Goal: Task Accomplishment & Management: Manage account settings

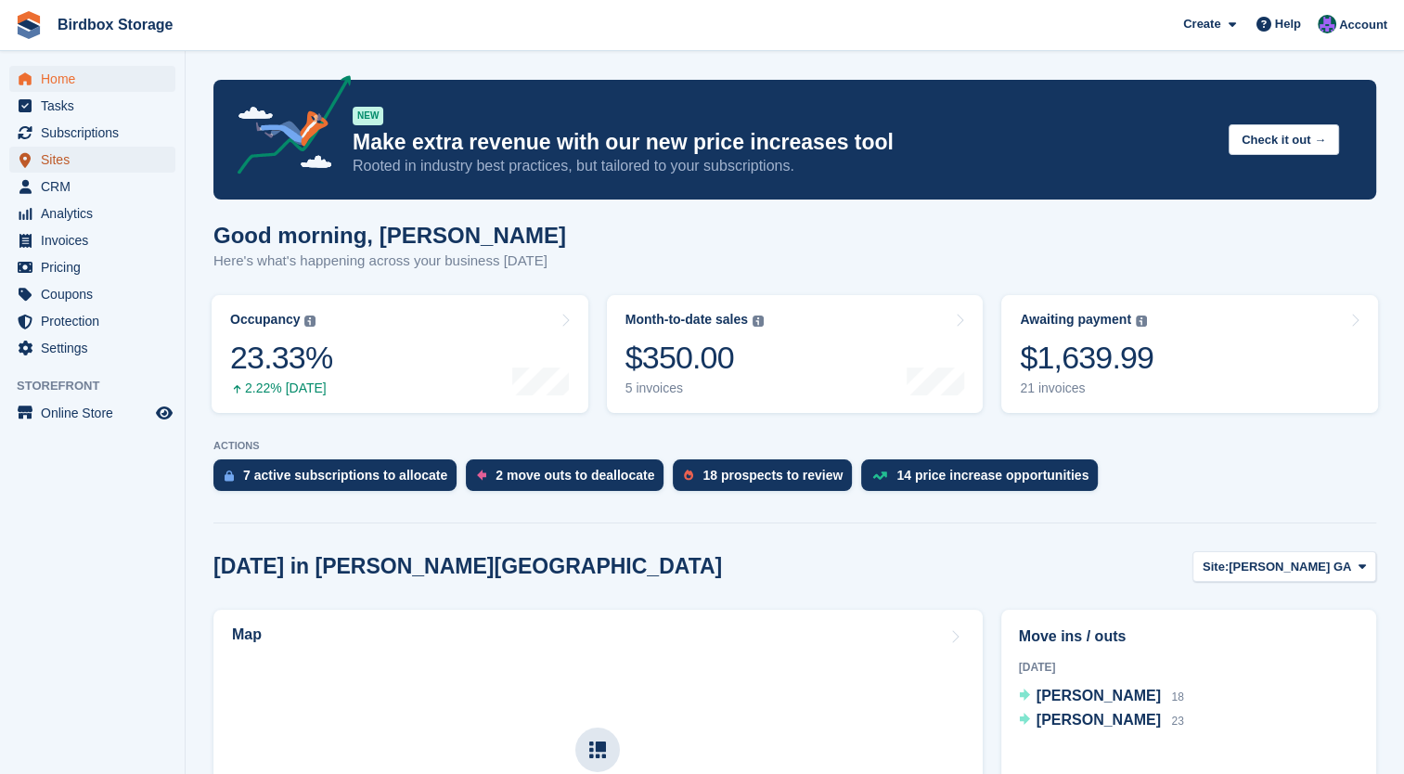
click at [71, 151] on span "Sites" at bounding box center [96, 160] width 111 height 26
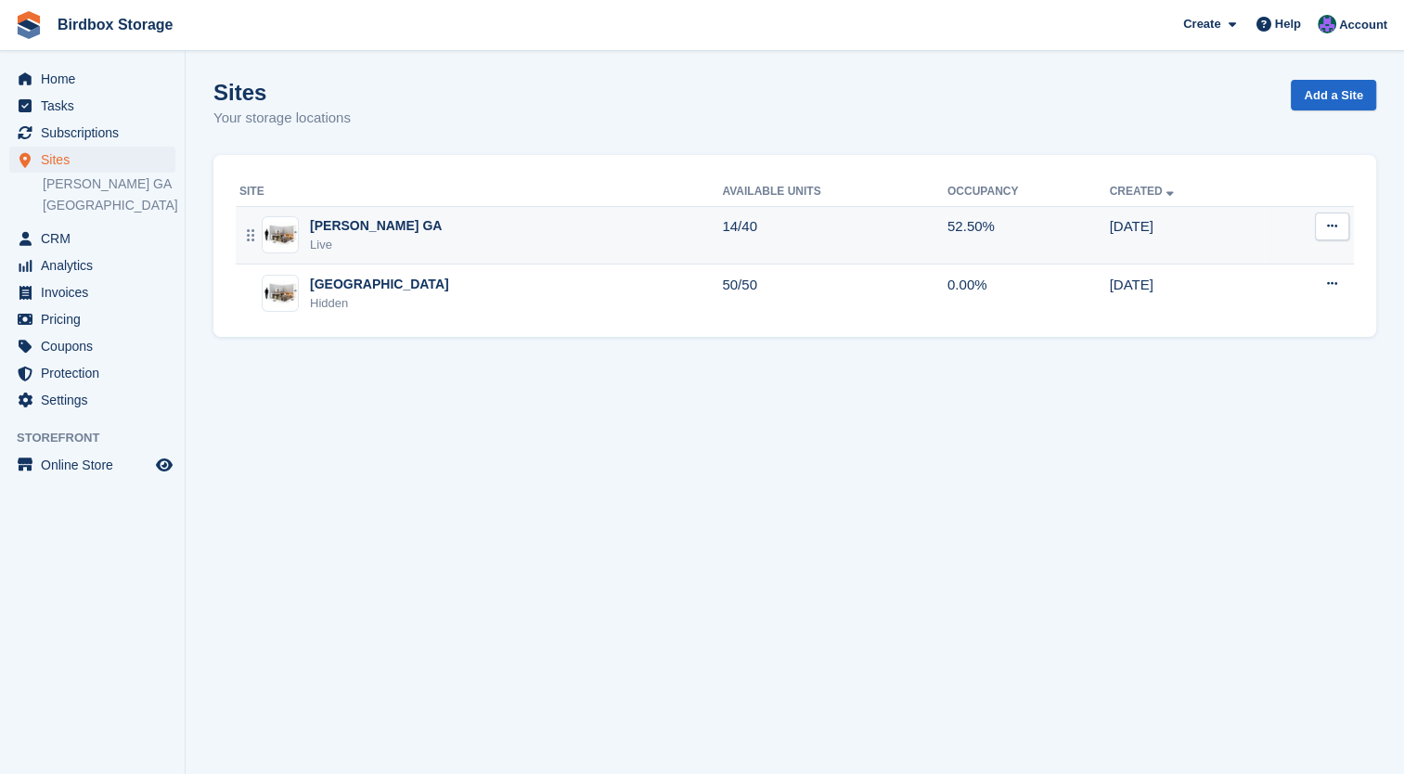
click at [443, 245] on div "Alma GA Live" at bounding box center [480, 235] width 482 height 38
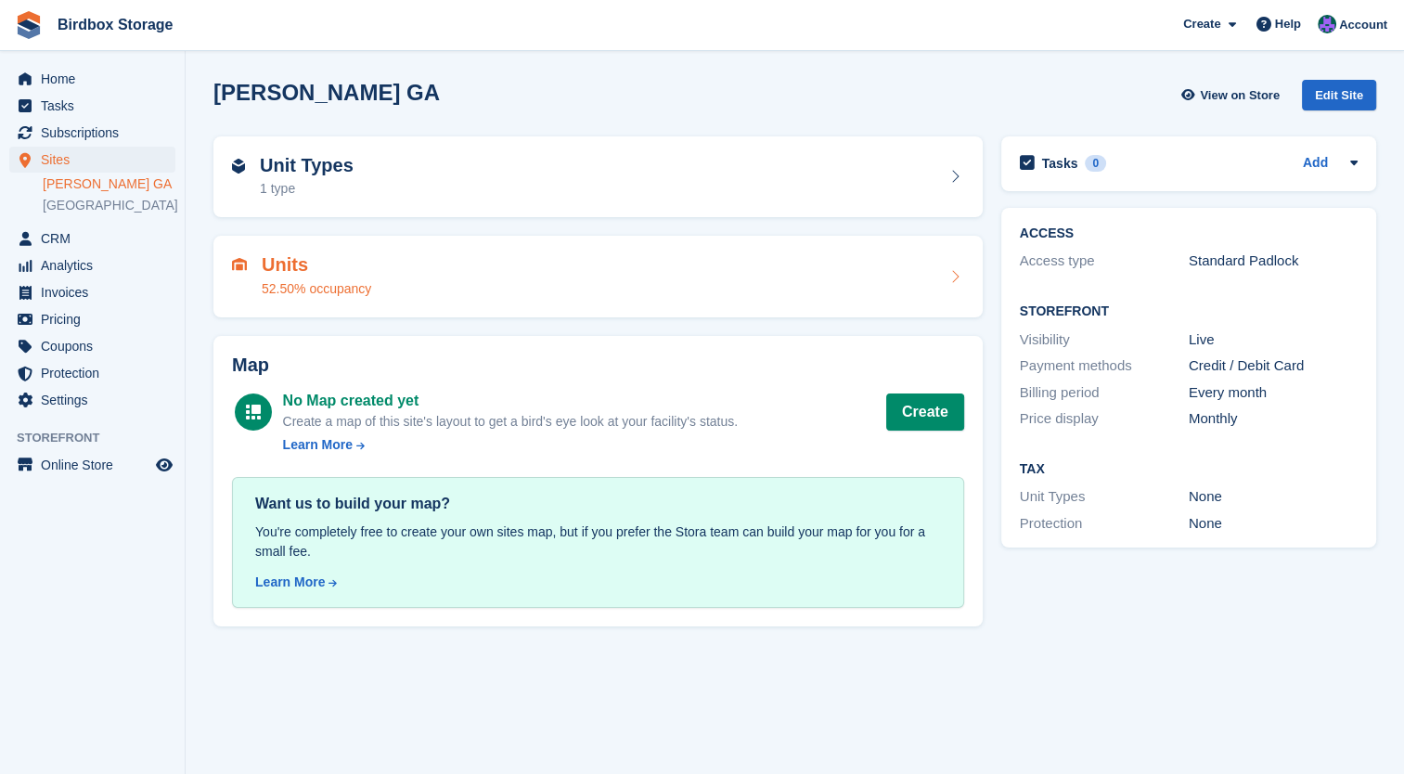
click at [422, 291] on div "Units 52.50% occupancy" at bounding box center [598, 276] width 732 height 45
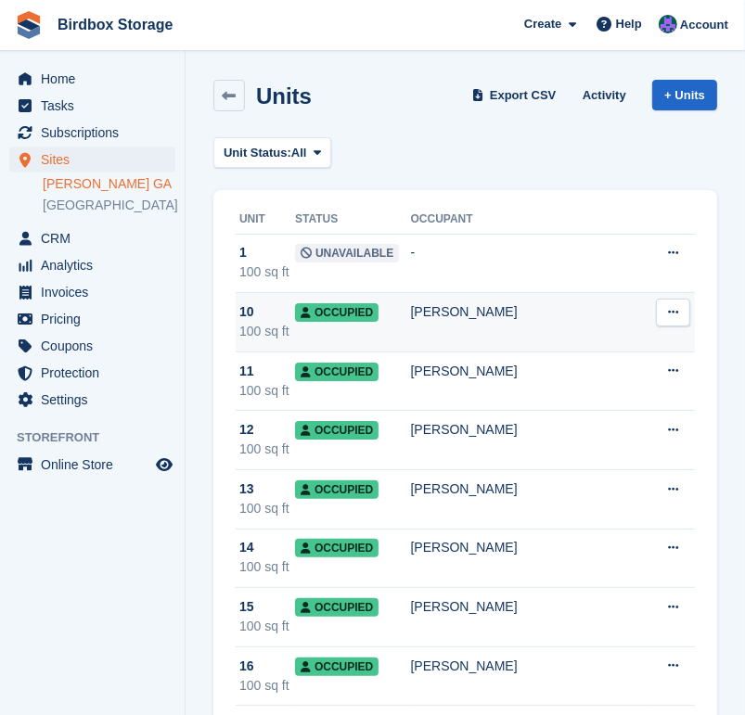
click at [541, 303] on div "[PERSON_NAME]" at bounding box center [531, 311] width 241 height 19
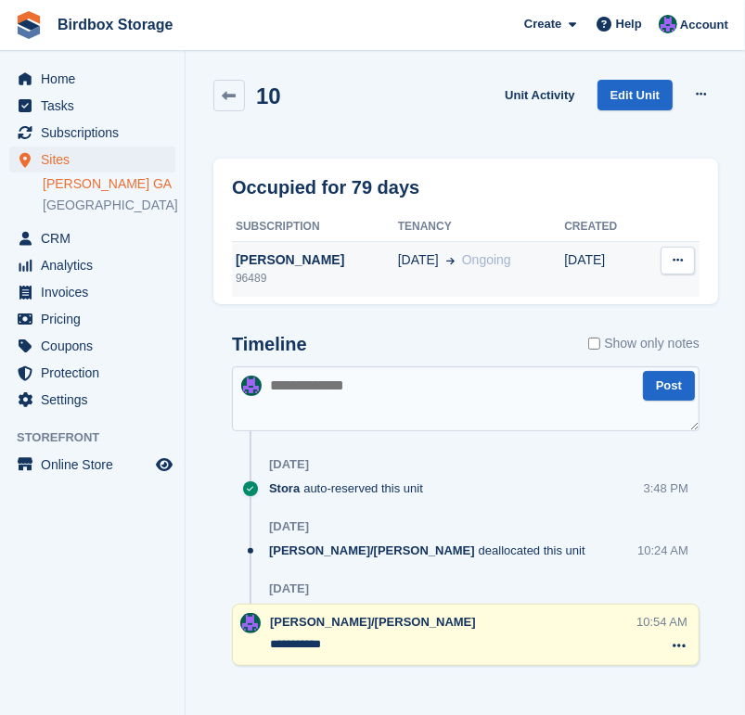
click at [471, 263] on span "Ongoing" at bounding box center [486, 259] width 49 height 15
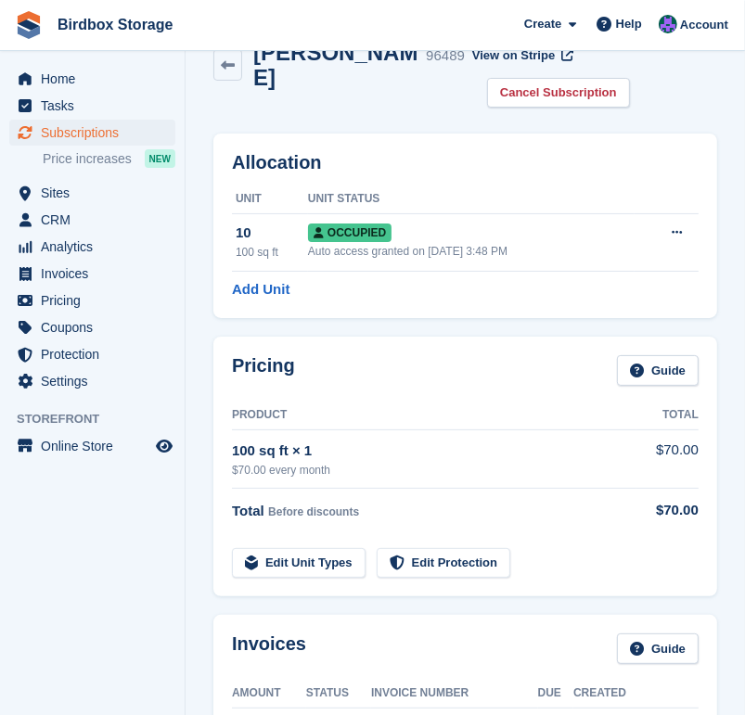
scroll to position [33, 0]
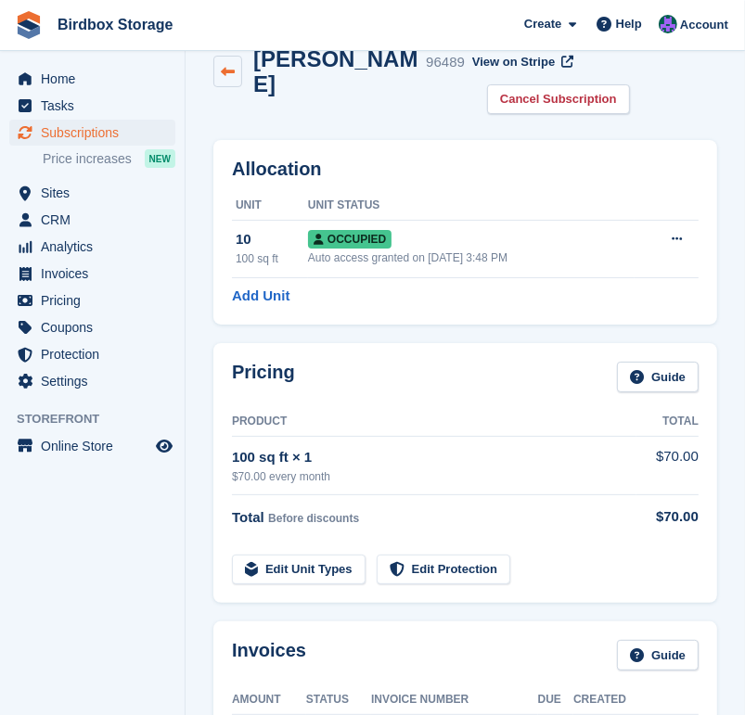
click at [230, 65] on icon at bounding box center [228, 72] width 14 height 14
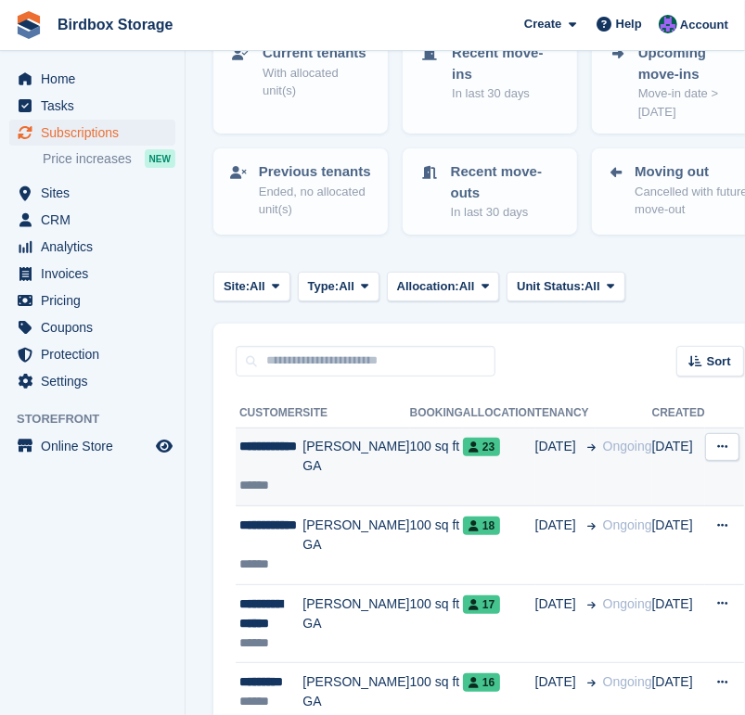
scroll to position [145, 0]
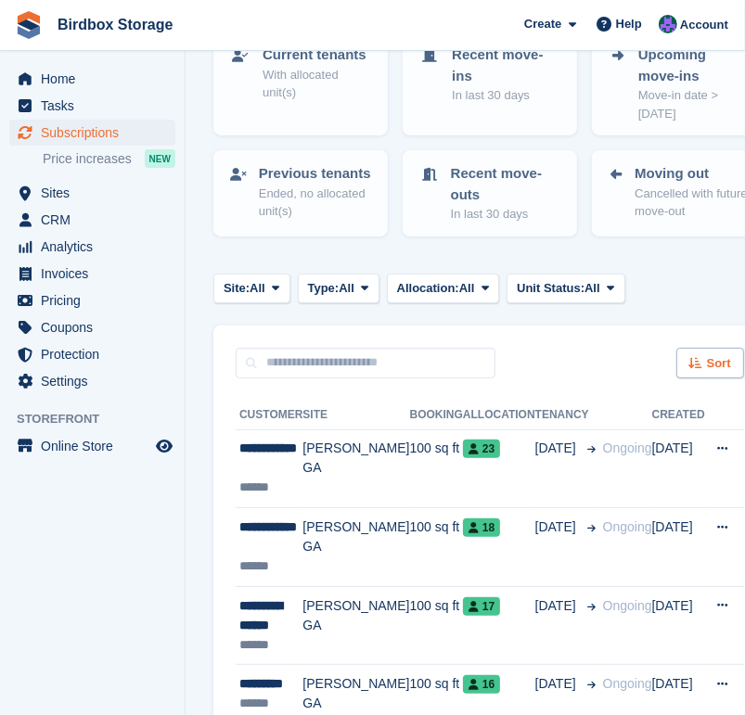
click at [707, 373] on span "Sort" at bounding box center [719, 363] width 24 height 19
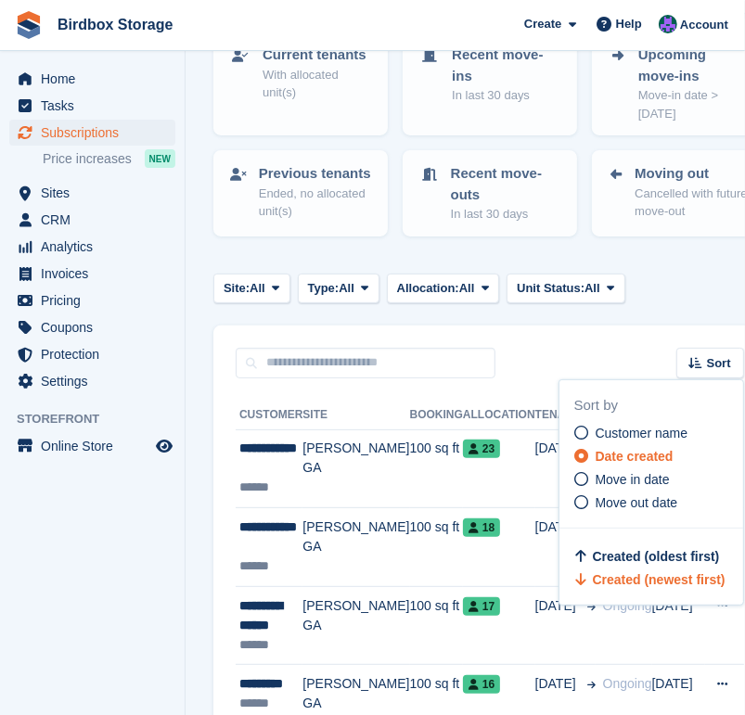
click at [675, 349] on div "Sort Sort by Customer name Date created Move in date Move out date Created (old…" at bounding box center [489, 352] width 553 height 53
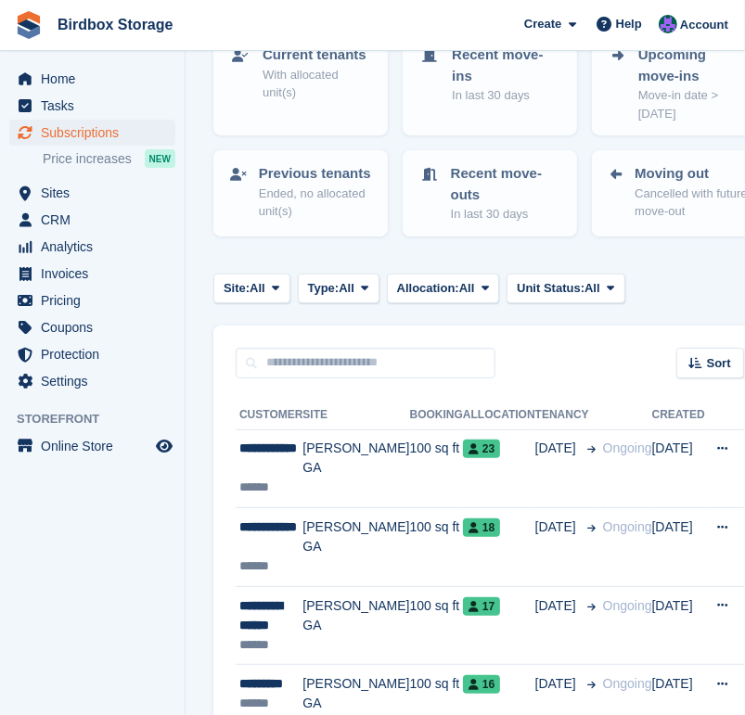
scroll to position [0, 0]
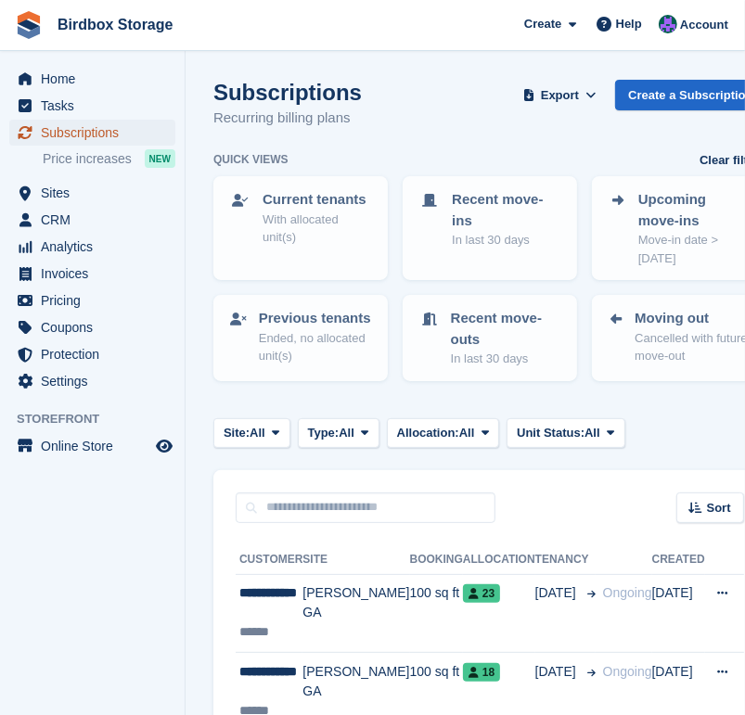
click at [82, 133] on span "Subscriptions" at bounding box center [96, 133] width 111 height 26
click at [73, 195] on span "Sites" at bounding box center [96, 193] width 111 height 26
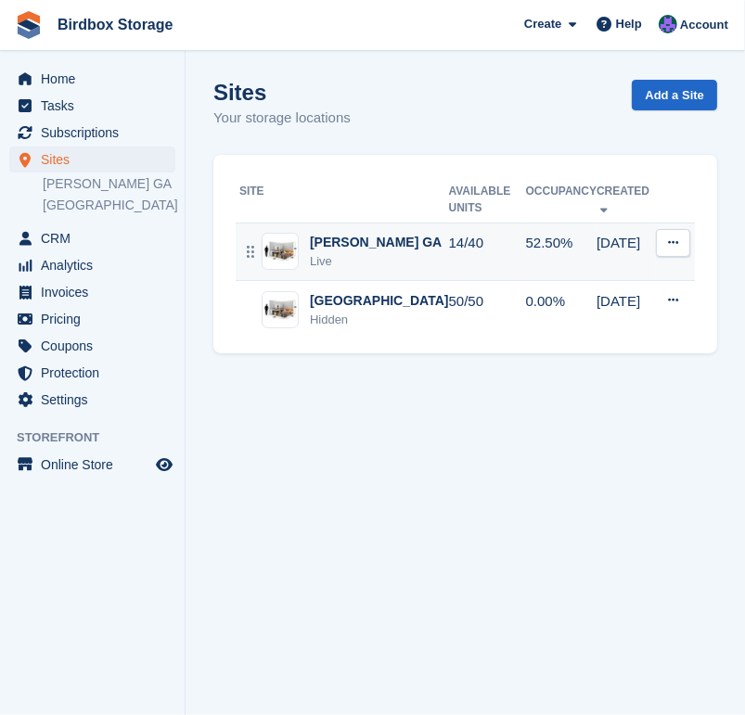
click at [398, 233] on div "Alma GA Live" at bounding box center [344, 252] width 210 height 38
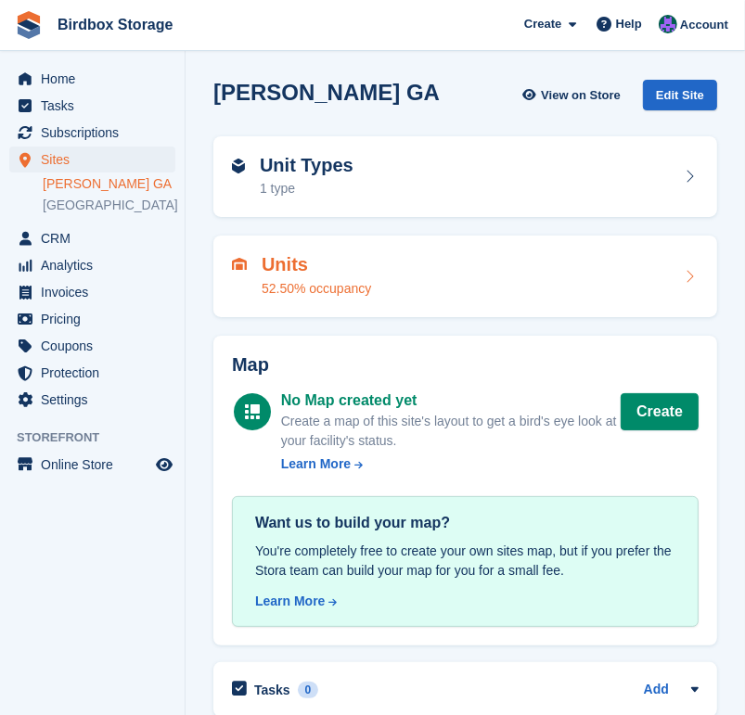
click at [413, 270] on div "Units 52.50% occupancy" at bounding box center [465, 276] width 467 height 45
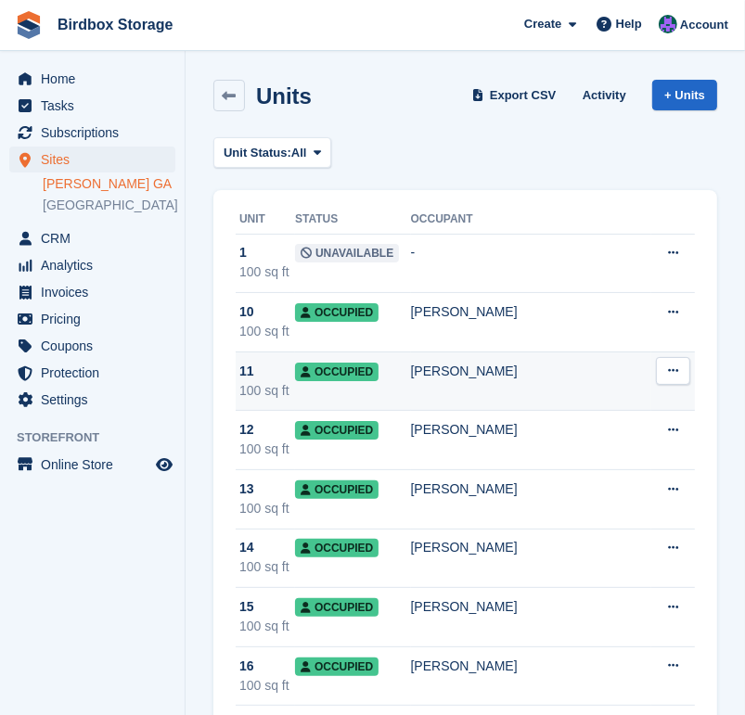
click at [480, 370] on div "Corine Mikel" at bounding box center [531, 371] width 241 height 19
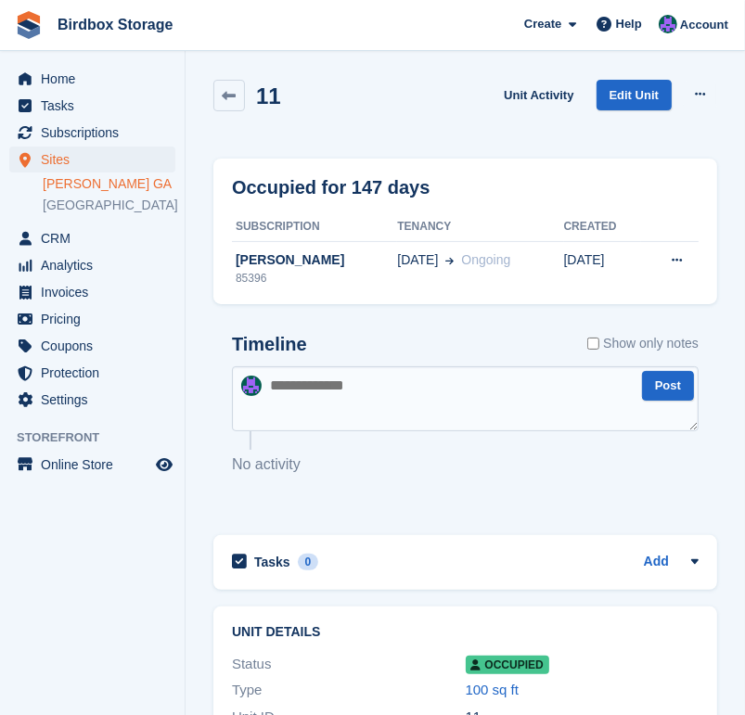
scroll to position [171, 0]
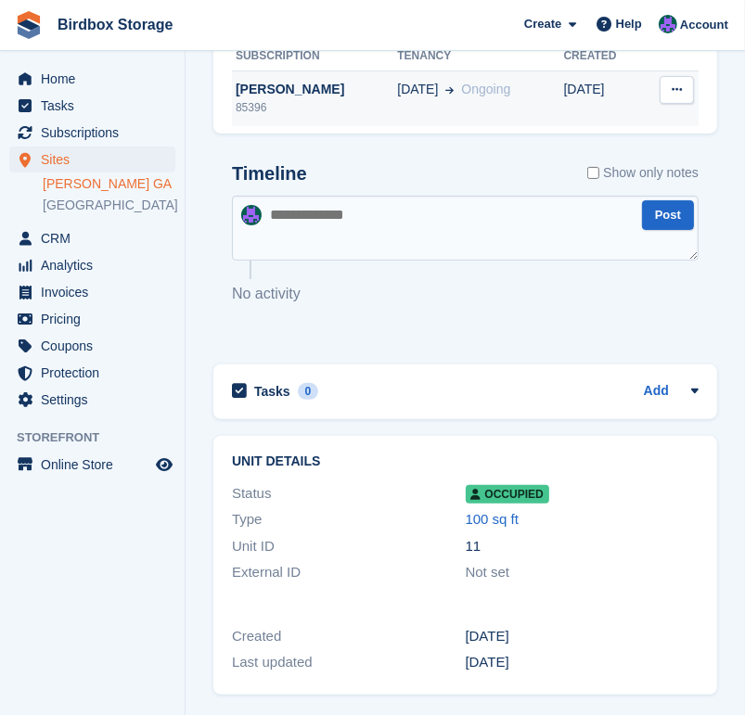
click at [466, 92] on span "Ongoing" at bounding box center [485, 89] width 49 height 15
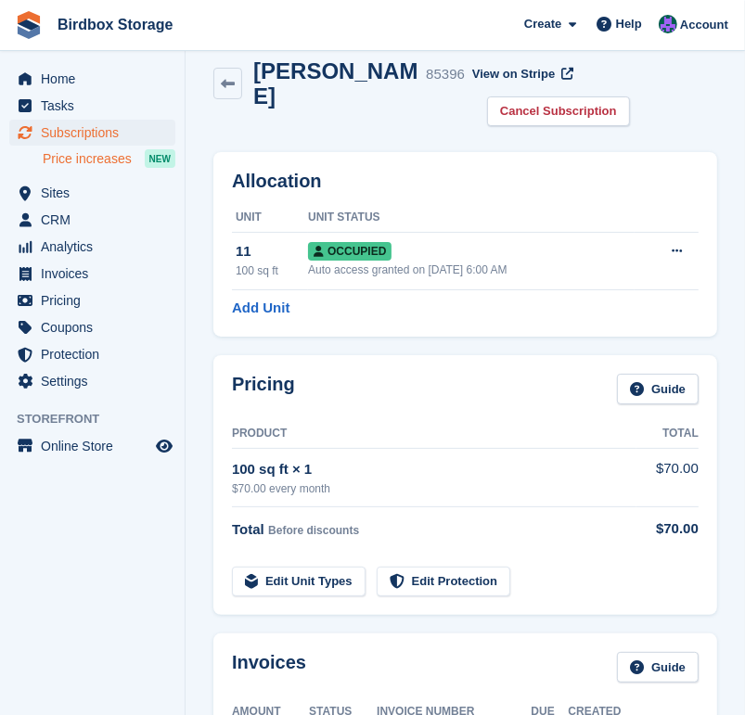
scroll to position [18, 0]
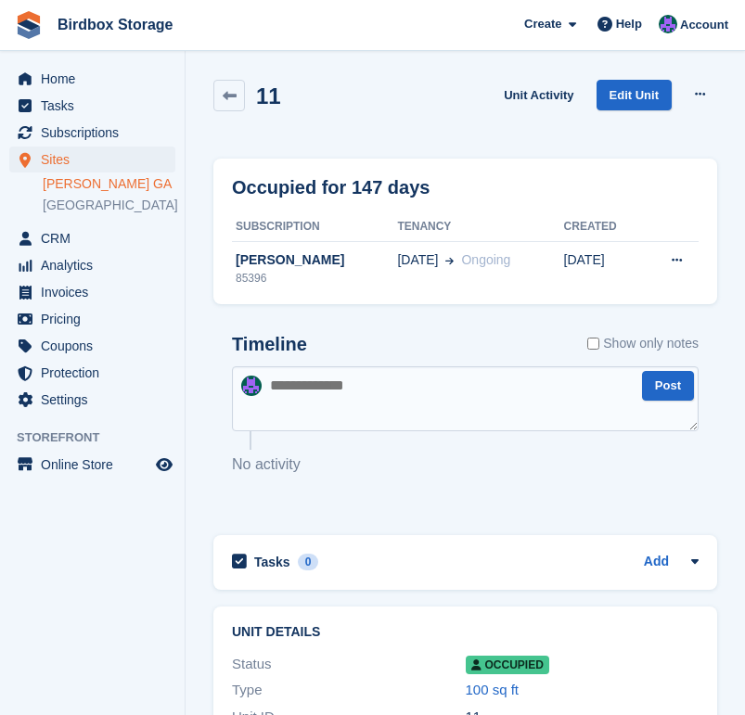
scroll to position [171, 0]
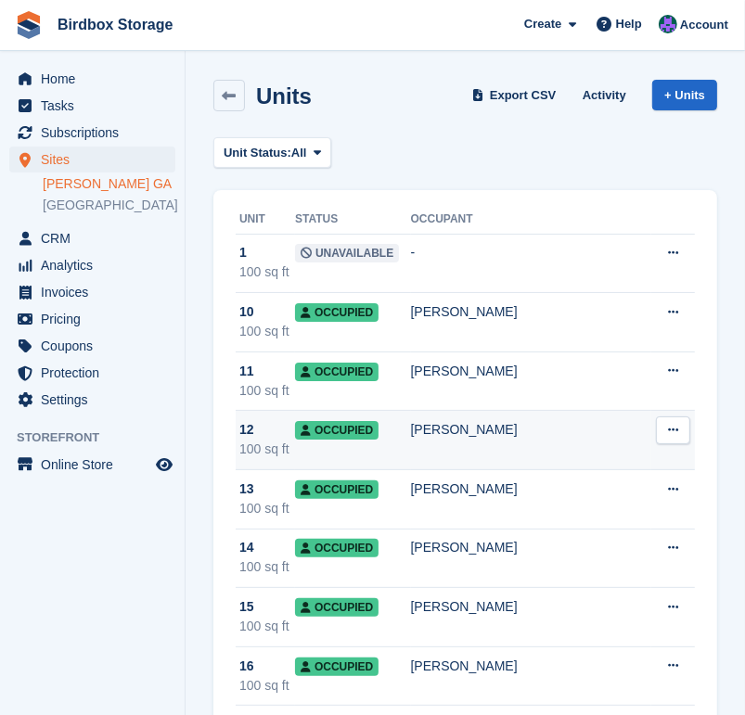
click at [471, 420] on div "[PERSON_NAME]" at bounding box center [531, 429] width 241 height 19
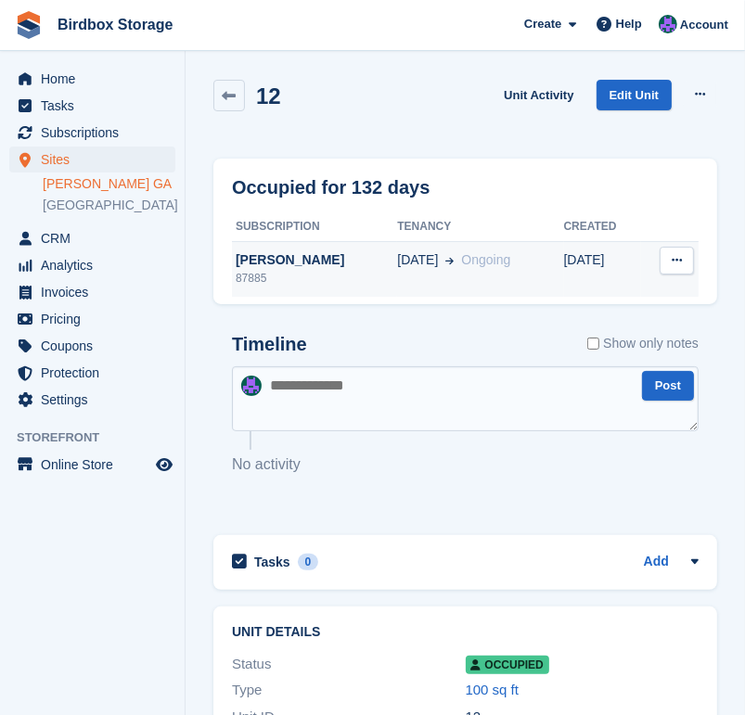
click at [461, 254] on span "Ongoing" at bounding box center [485, 259] width 49 height 15
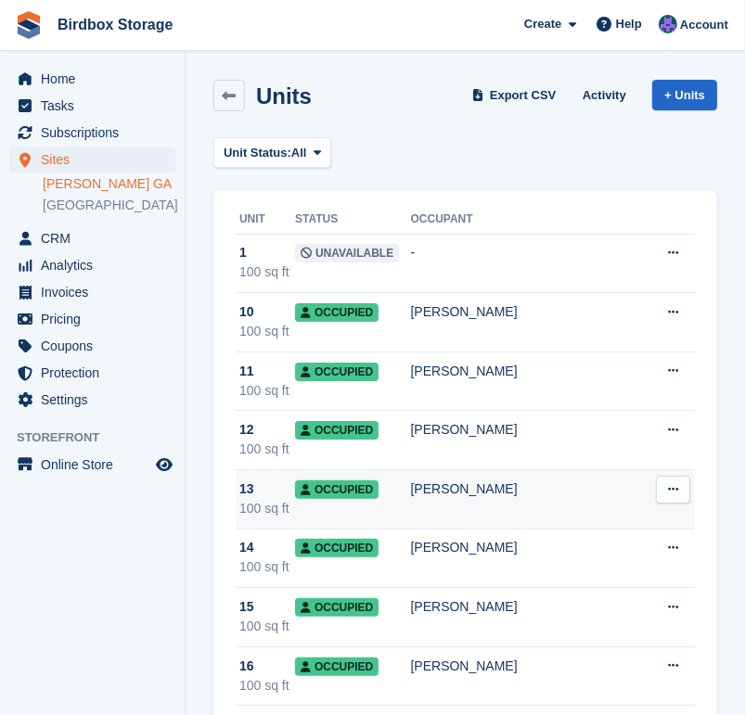
click at [460, 496] on div "[PERSON_NAME]" at bounding box center [531, 489] width 241 height 19
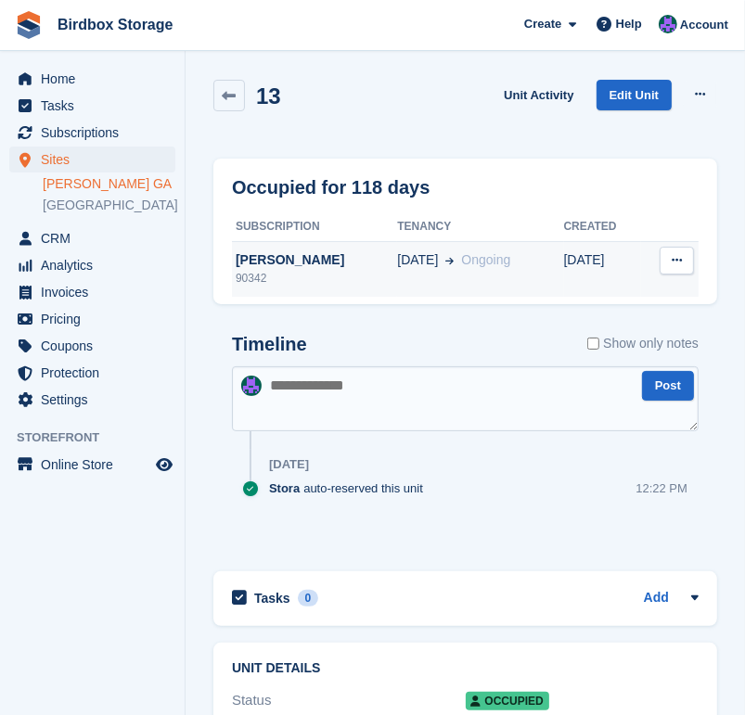
click at [492, 261] on div "[DATE] Ongoing" at bounding box center [480, 260] width 166 height 19
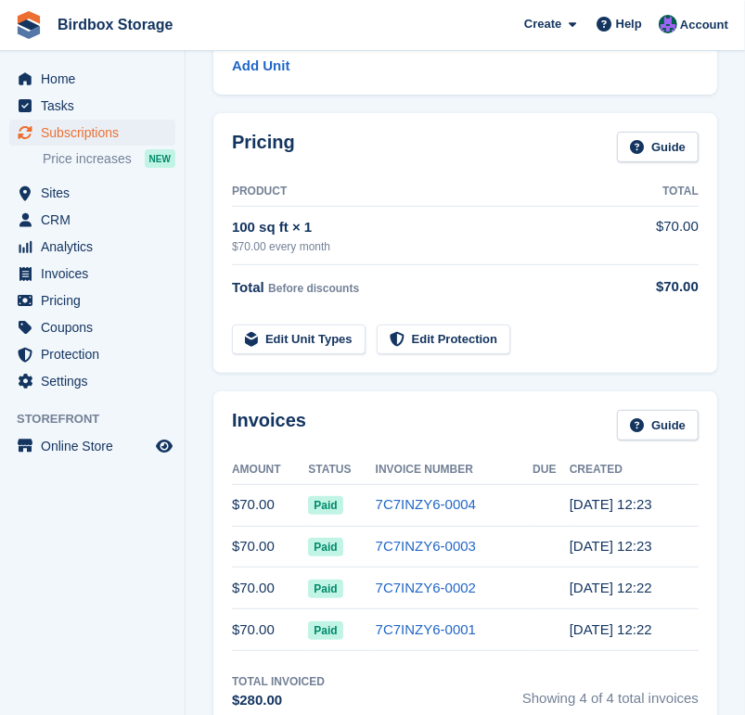
scroll to position [284, 0]
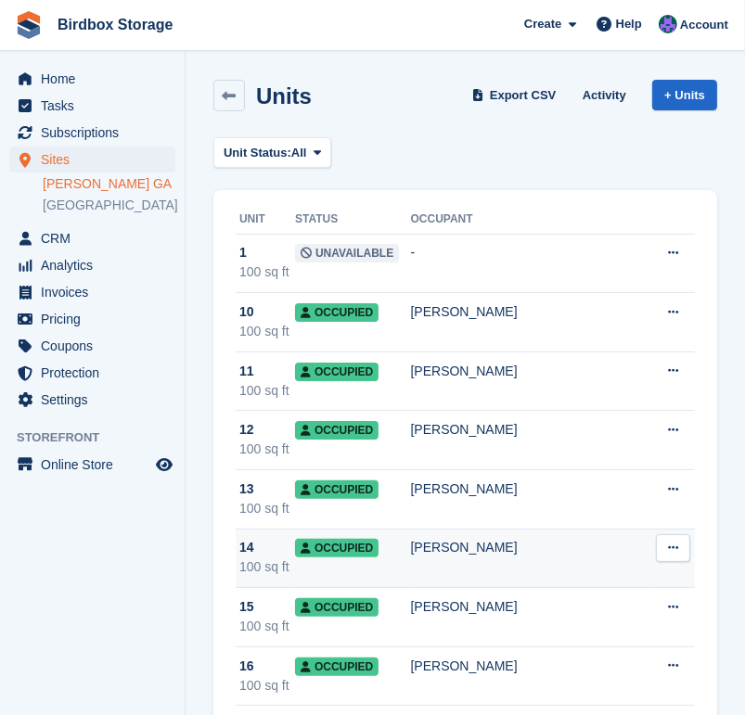
click at [523, 563] on td "[PERSON_NAME]" at bounding box center [531, 558] width 241 height 59
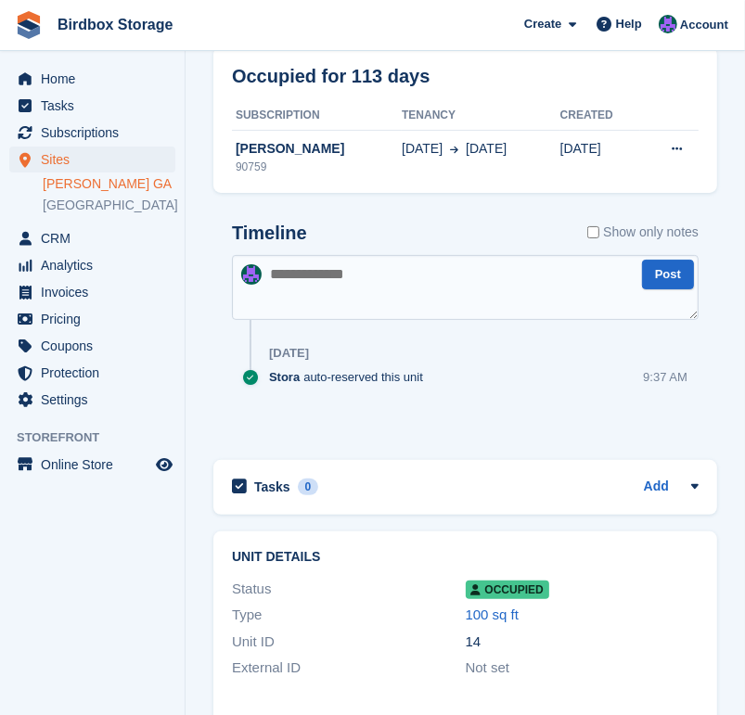
scroll to position [113, 0]
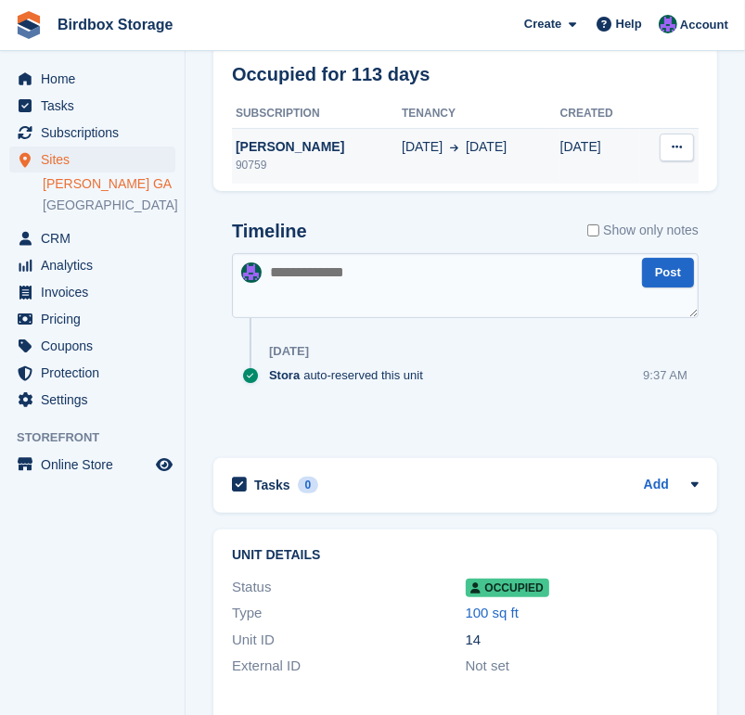
click at [466, 155] on span "[DATE]" at bounding box center [486, 146] width 41 height 19
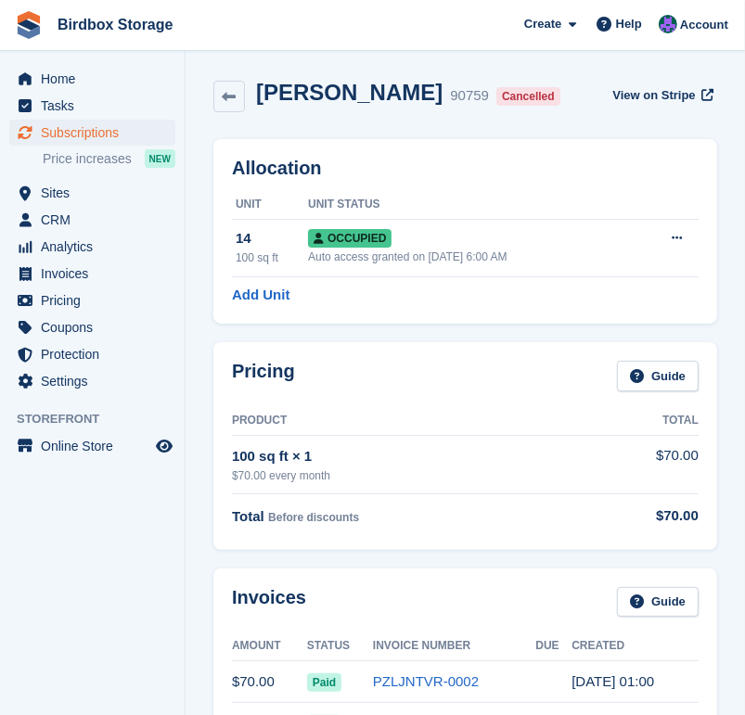
scroll to position [2, 0]
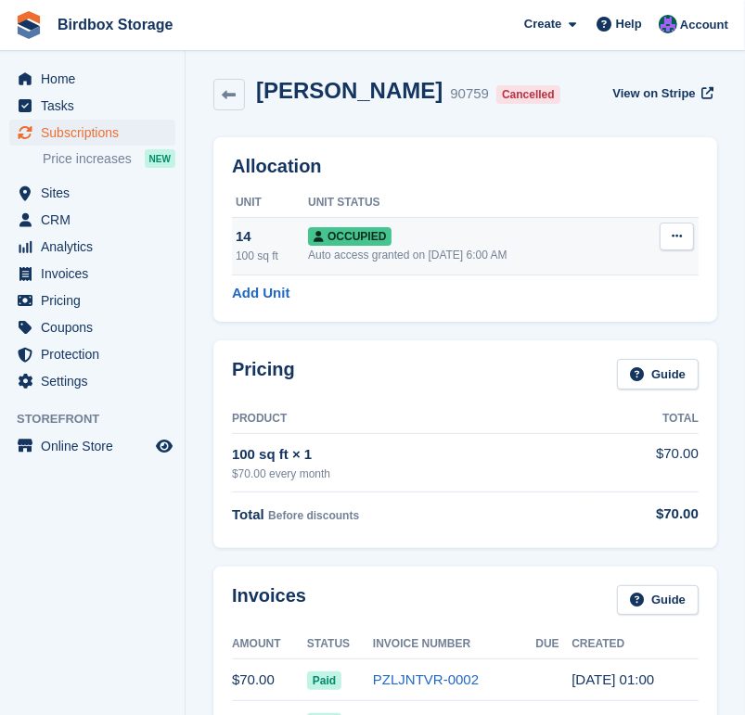
click at [685, 238] on button at bounding box center [677, 237] width 34 height 28
click at [572, 340] on p "Deallocate" at bounding box center [604, 337] width 161 height 24
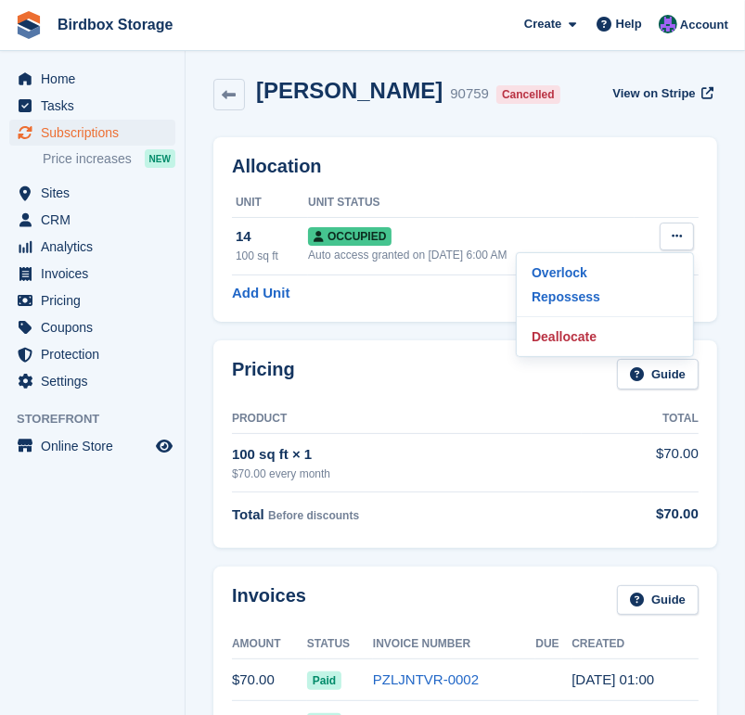
click at [419, 332] on div "Pricing Guide Product Total 100 sq ft × 1 $70.00 every month $70.00 Total Befor…" at bounding box center [465, 443] width 522 height 225
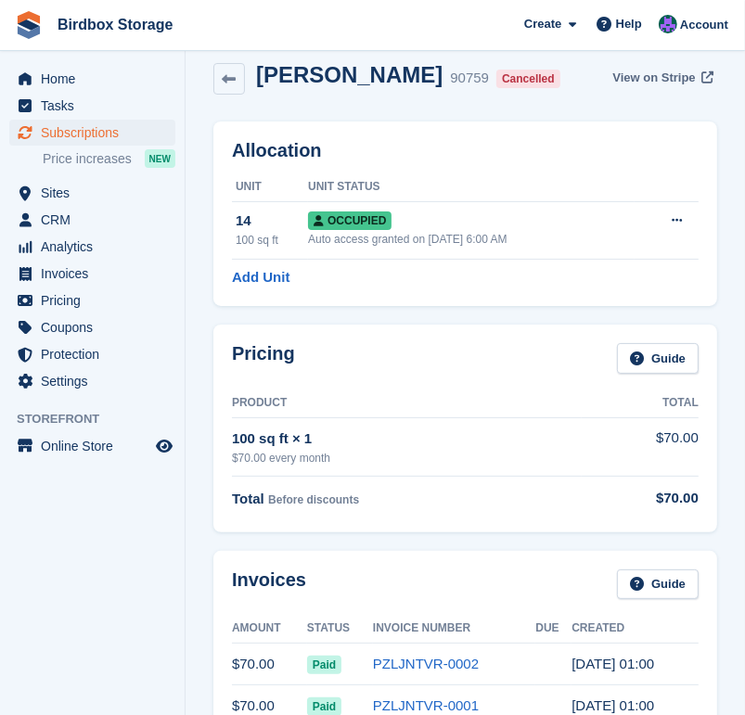
scroll to position [0, 0]
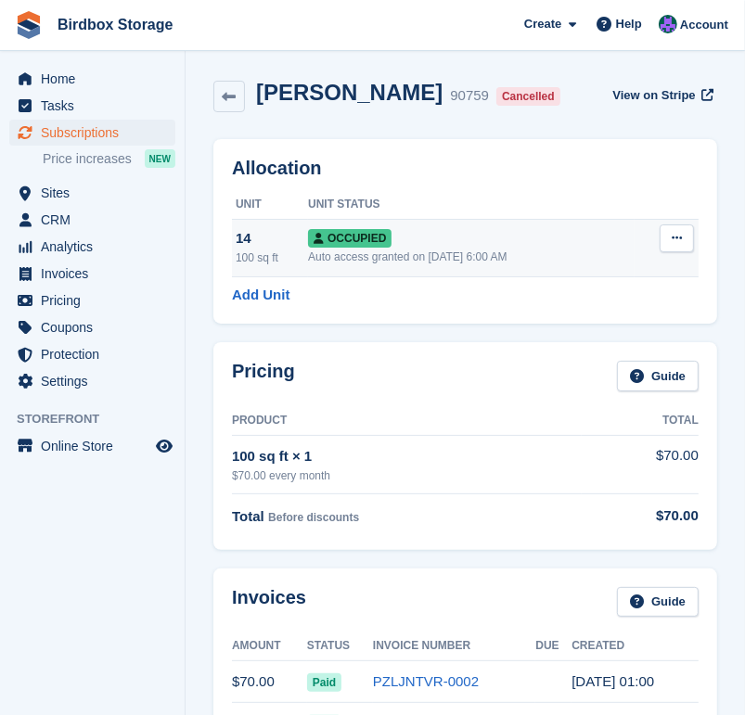
click at [679, 239] on icon at bounding box center [677, 238] width 10 height 12
click at [572, 342] on p "Deallocate" at bounding box center [604, 339] width 161 height 24
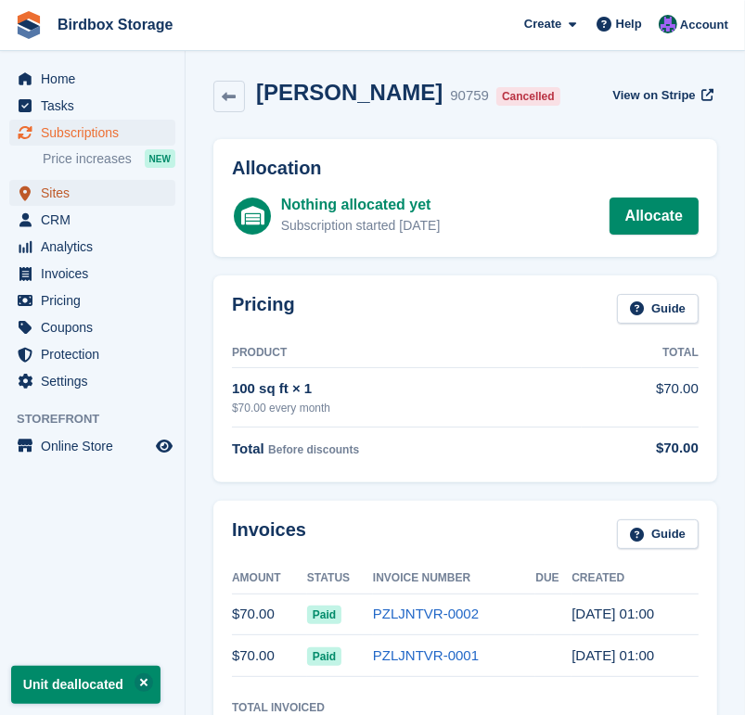
click at [71, 196] on span "Sites" at bounding box center [96, 193] width 111 height 26
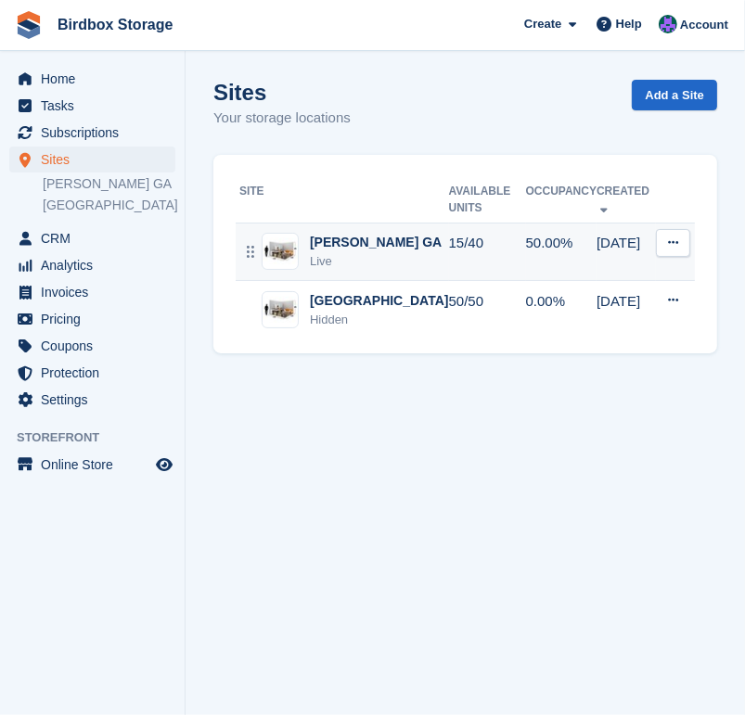
click at [379, 255] on td "Alma GA Live" at bounding box center [342, 252] width 213 height 58
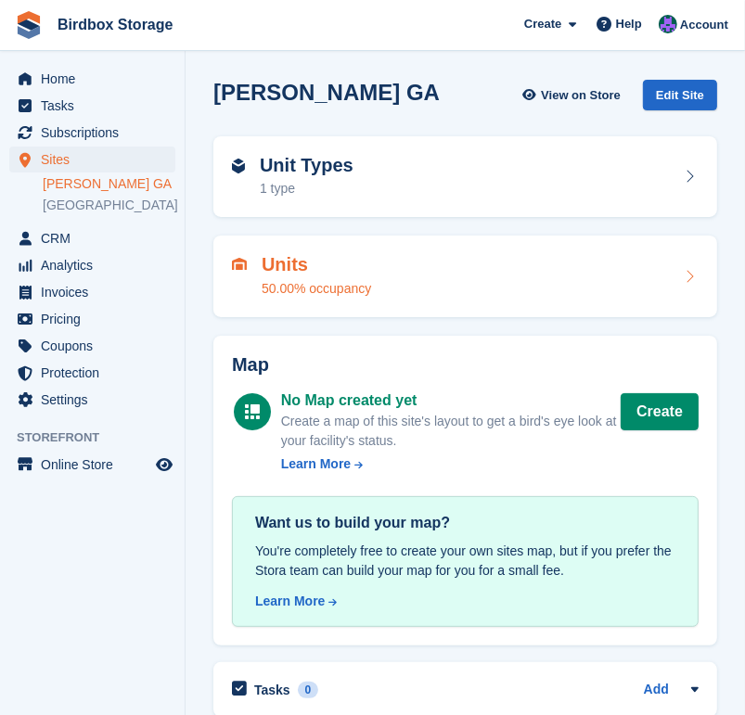
click at [382, 302] on div "Units 50.00% occupancy" at bounding box center [465, 277] width 504 height 82
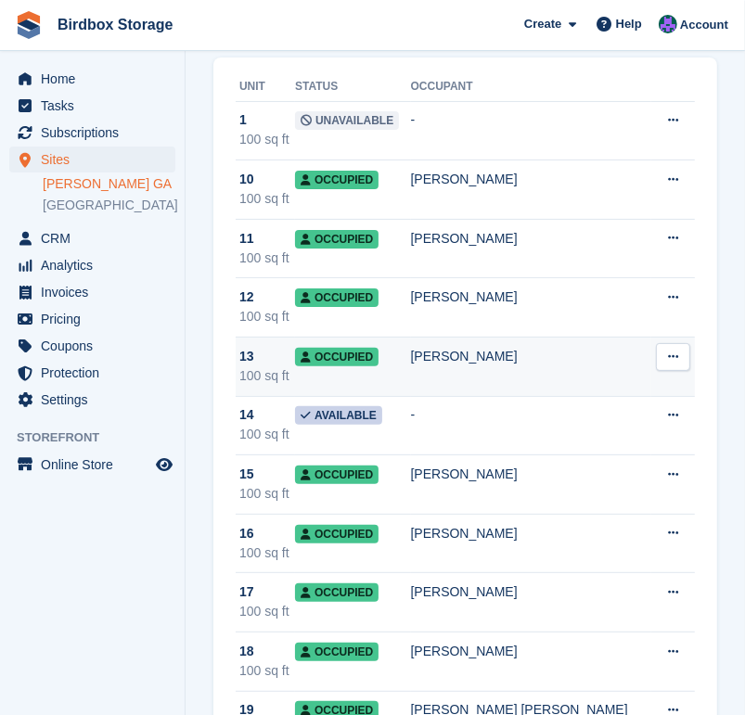
scroll to position [134, 0]
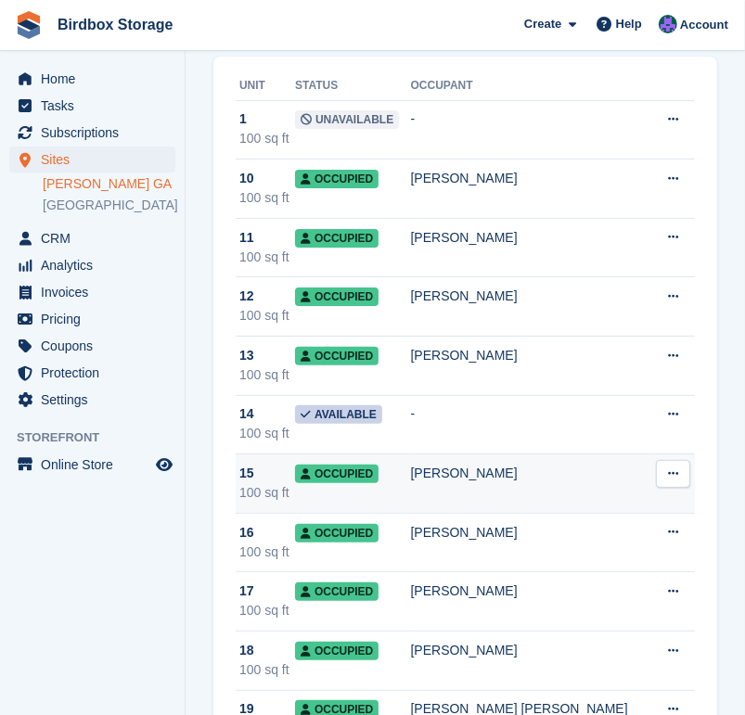
click at [510, 473] on div "[PERSON_NAME]" at bounding box center [531, 473] width 241 height 19
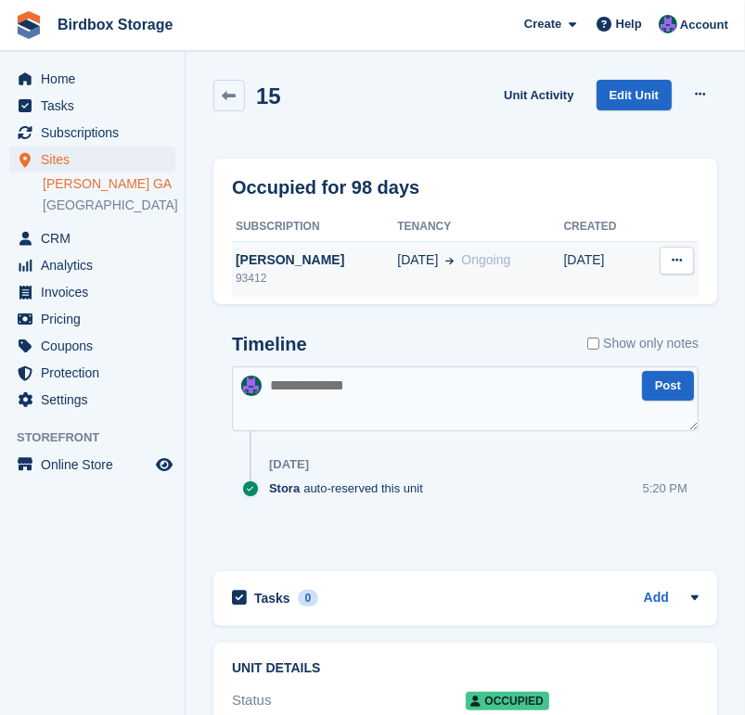
click at [474, 291] on td "[DATE] Ongoing" at bounding box center [480, 269] width 166 height 56
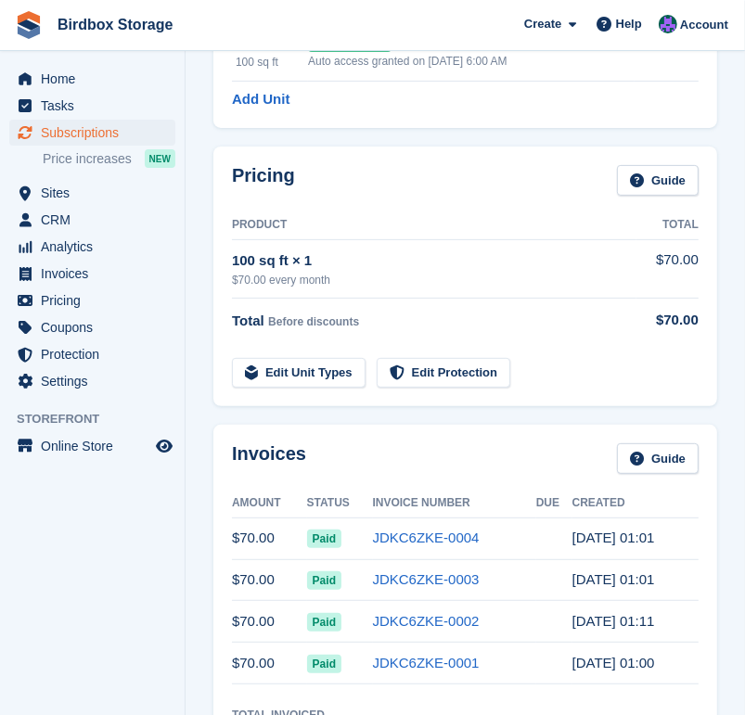
scroll to position [232, 0]
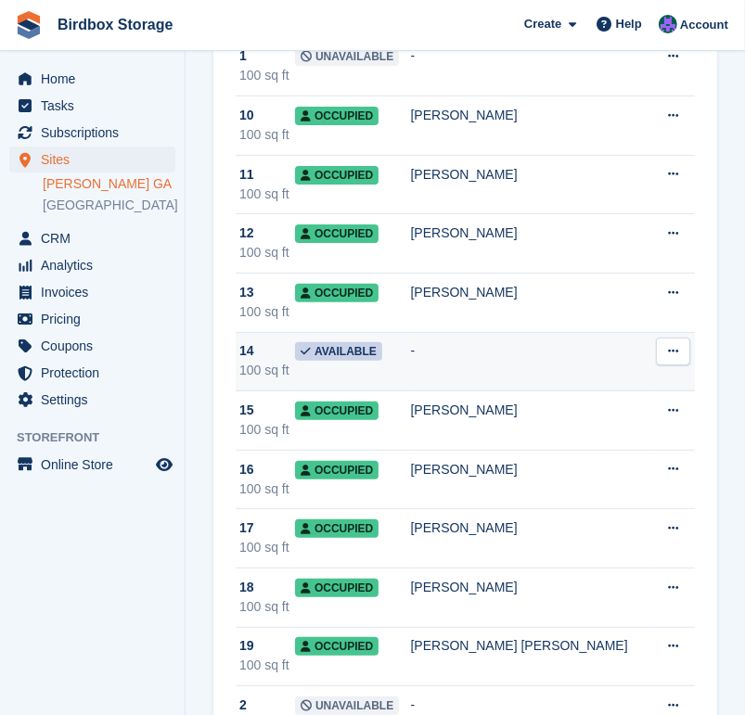
scroll to position [197, 0]
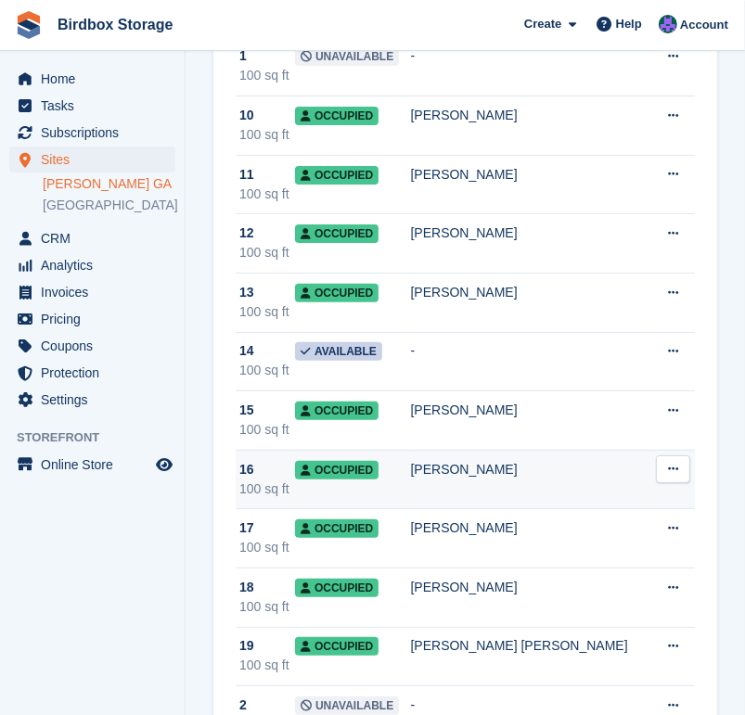
click at [458, 477] on div "Jim Anaya" at bounding box center [531, 469] width 241 height 19
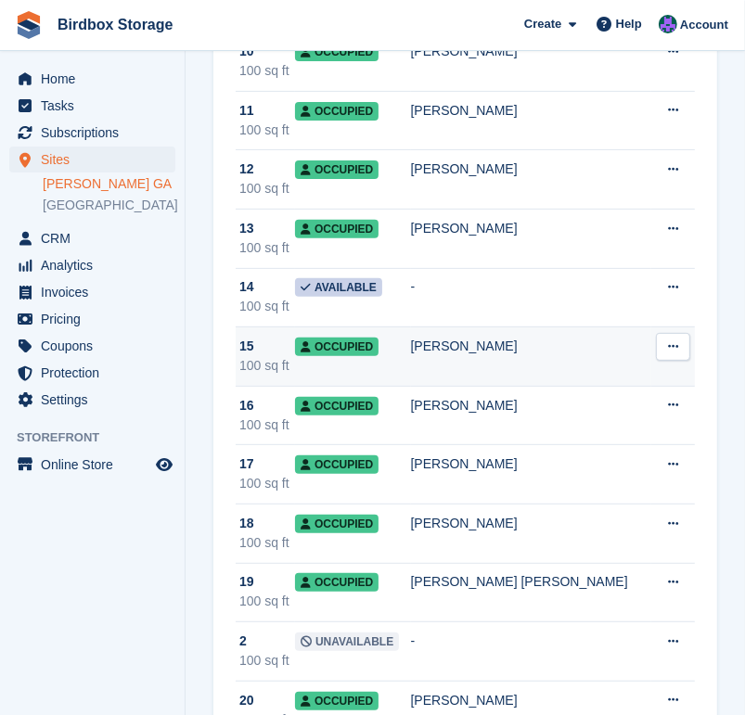
scroll to position [263, 0]
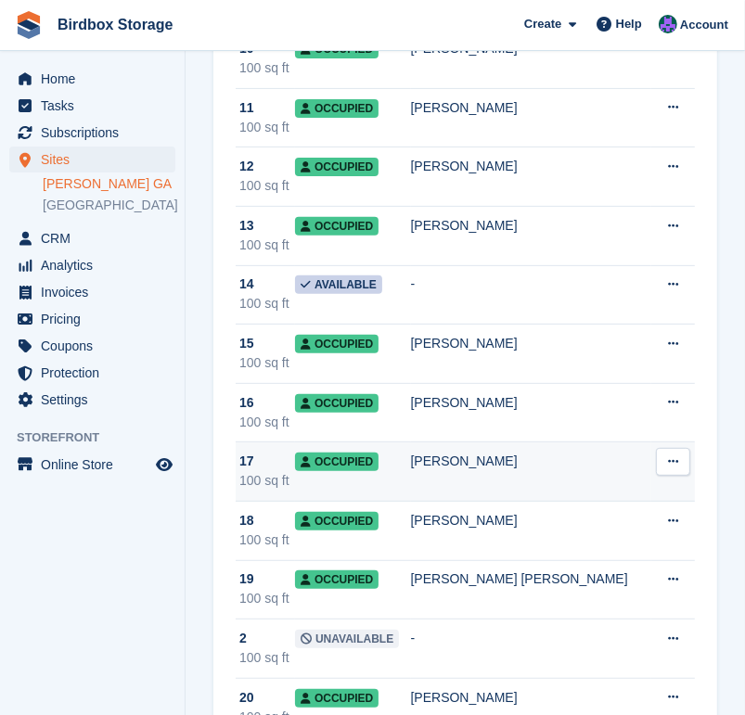
click at [460, 459] on div "[PERSON_NAME]" at bounding box center [531, 461] width 241 height 19
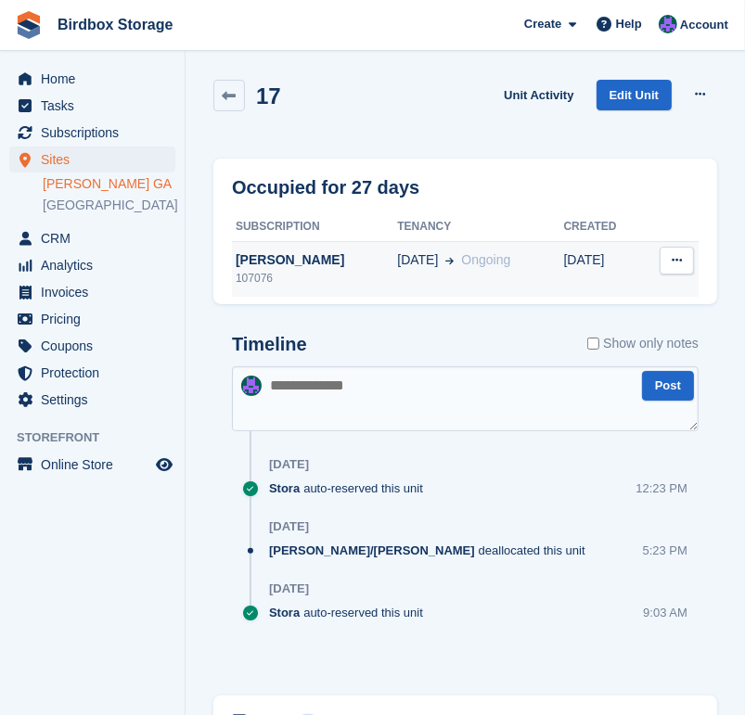
click at [453, 263] on div "10 Sep Ongoing" at bounding box center [480, 260] width 166 height 19
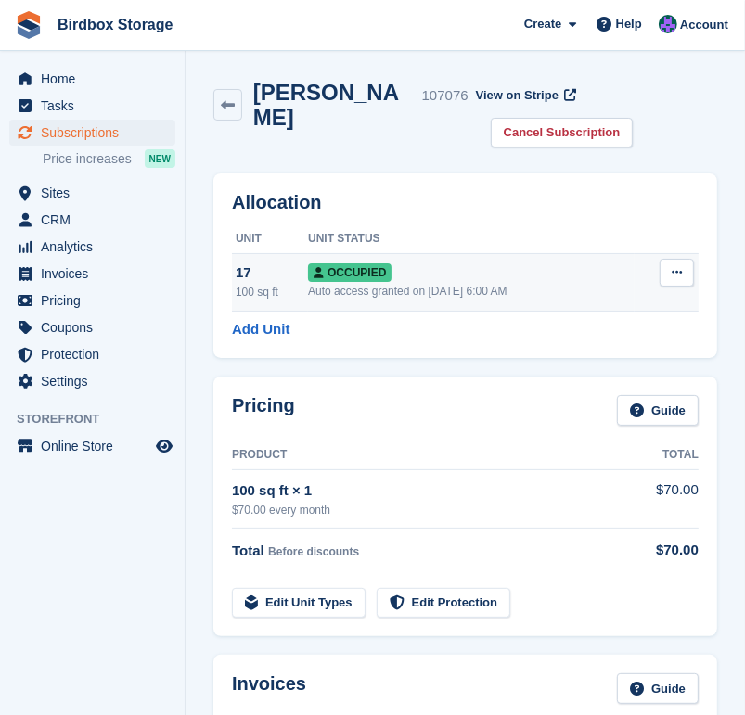
click at [490, 292] on div "Auto access granted on 10th Sep, 6:00 AM" at bounding box center [471, 291] width 327 height 17
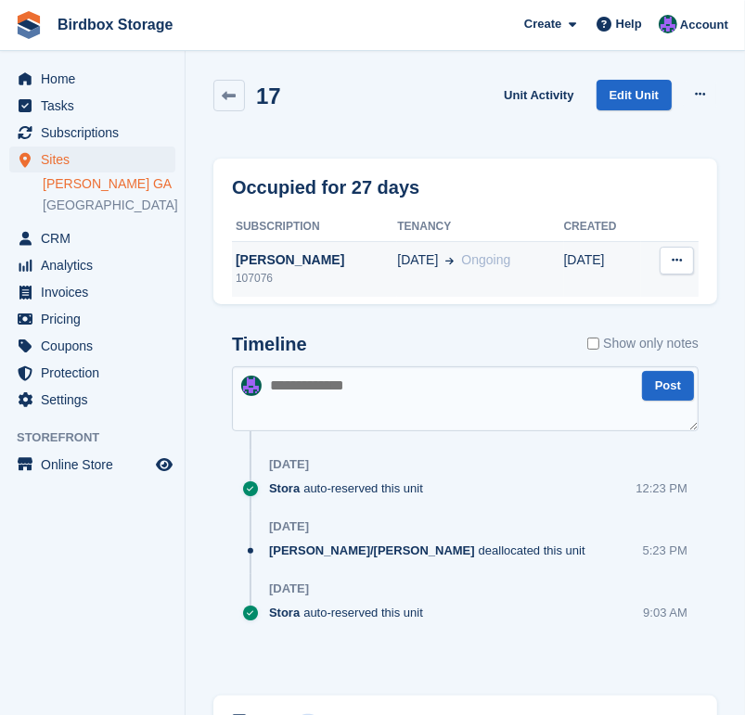
click at [363, 263] on div "[PERSON_NAME]" at bounding box center [314, 260] width 165 height 19
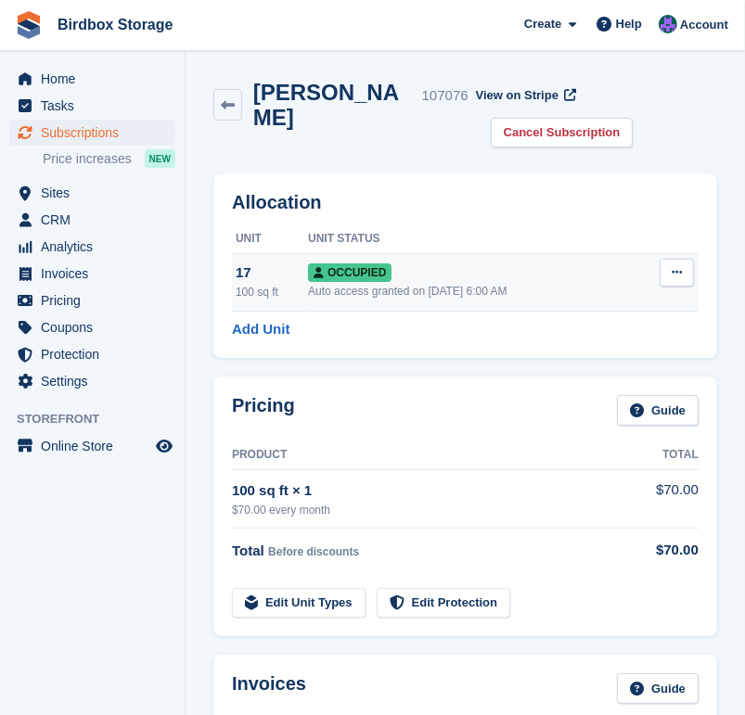
click at [474, 286] on div "Auto access granted on [DATE] 6:00 AM" at bounding box center [471, 291] width 327 height 17
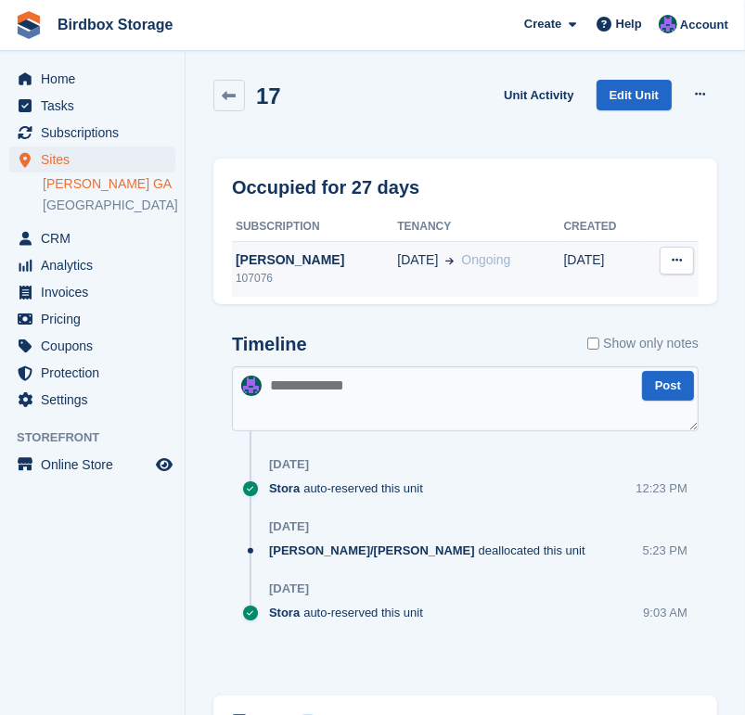
click at [469, 259] on span "Ongoing" at bounding box center [485, 259] width 49 height 15
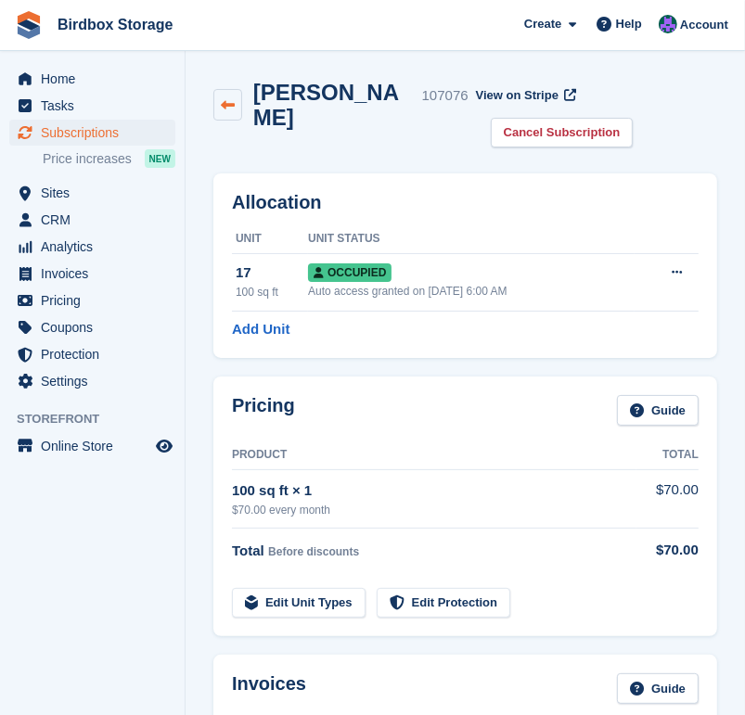
click at [226, 116] on link at bounding box center [227, 105] width 29 height 32
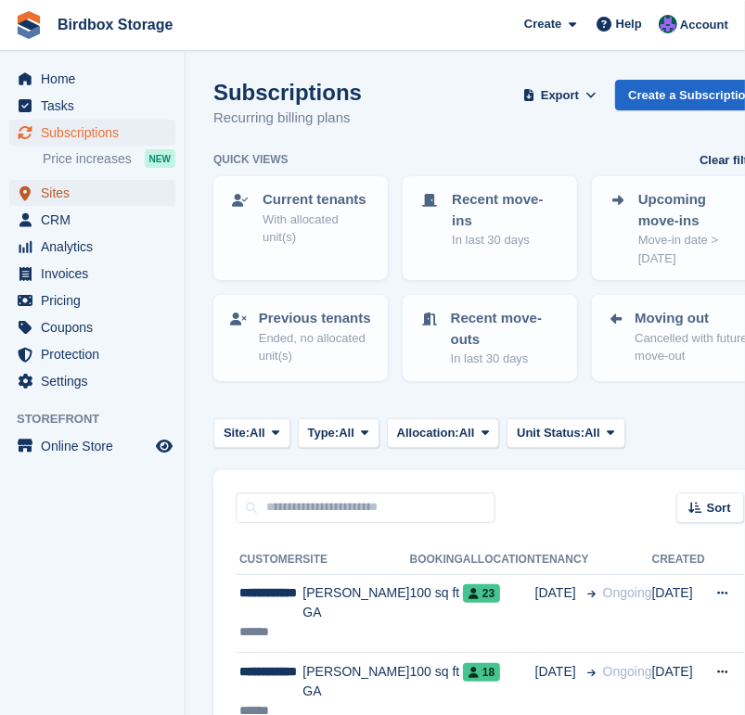
click at [69, 199] on span "Sites" at bounding box center [96, 193] width 111 height 26
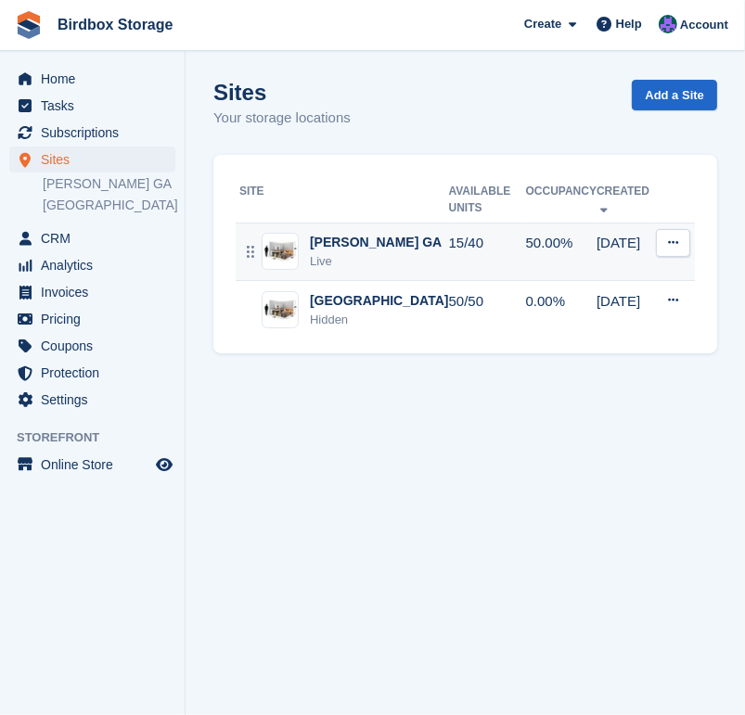
click at [374, 248] on div "Alma GA Live" at bounding box center [344, 252] width 210 height 38
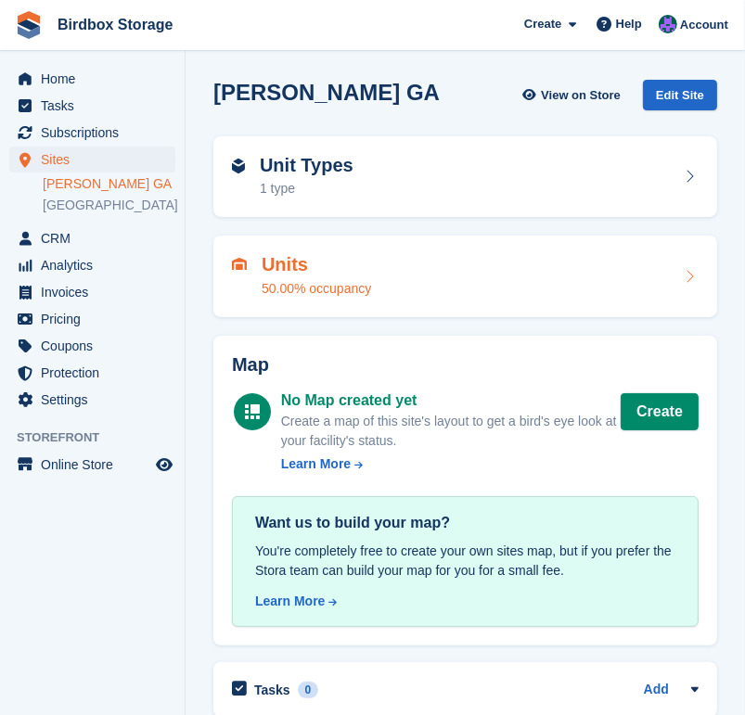
click at [411, 294] on div "Units 50.00% occupancy" at bounding box center [465, 276] width 467 height 45
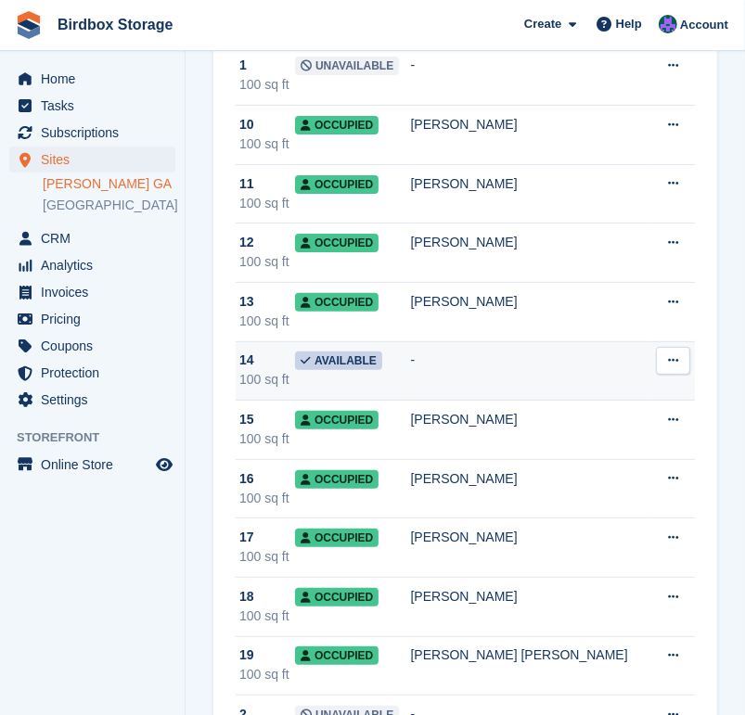
scroll to position [189, 0]
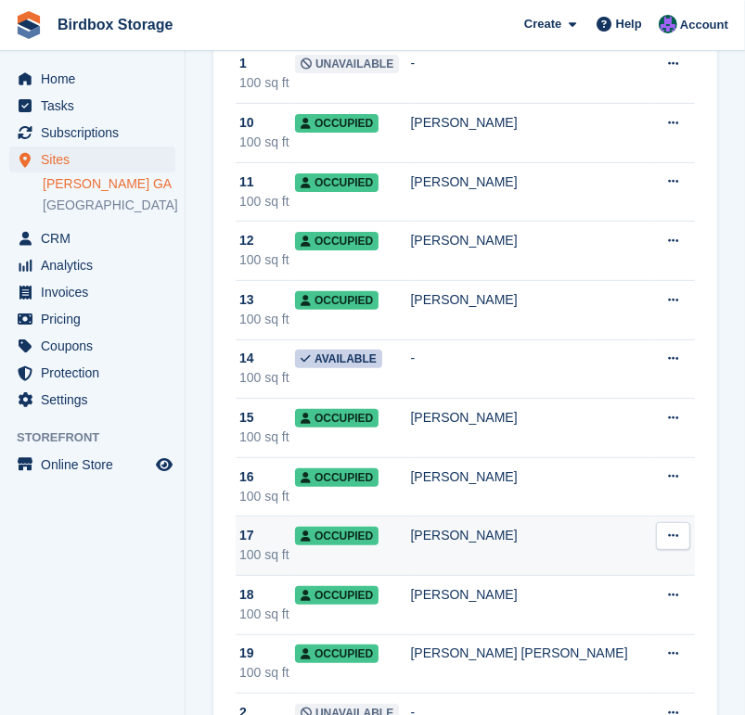
click at [560, 540] on div "[PERSON_NAME]" at bounding box center [531, 535] width 241 height 19
